Goal: Navigation & Orientation: Go to known website

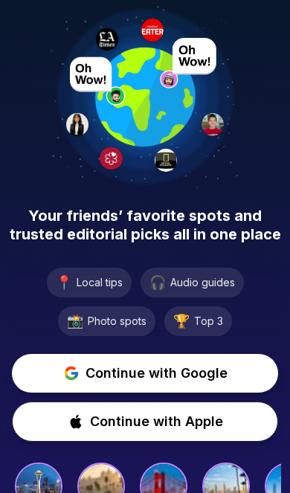
click at [183, 380] on span "Continue with Google" at bounding box center [157, 373] width 142 height 21
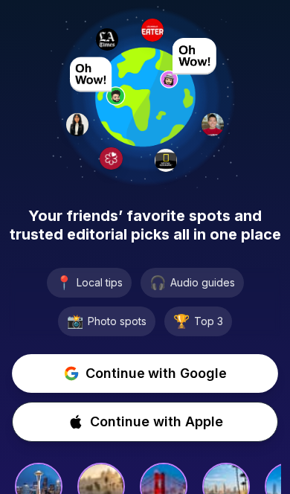
click at [184, 369] on span "Continue with Google" at bounding box center [157, 373] width 142 height 21
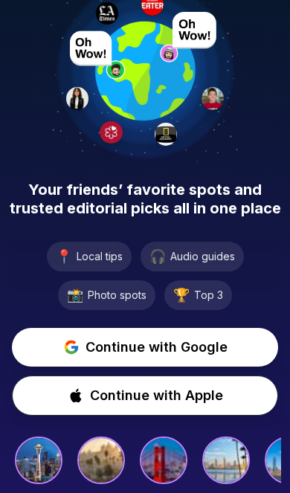
scroll to position [86, 0]
click at [195, 337] on span "Continue with Google" at bounding box center [157, 347] width 142 height 21
